Goal: Find specific page/section: Find specific page/section

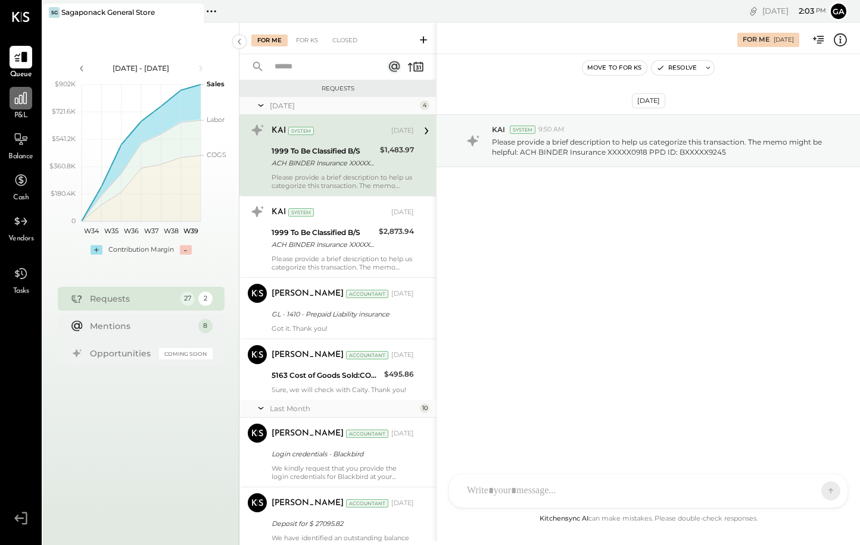
click at [17, 102] on icon at bounding box center [21, 98] width 12 height 12
